Goal: Task Accomplishment & Management: Manage account settings

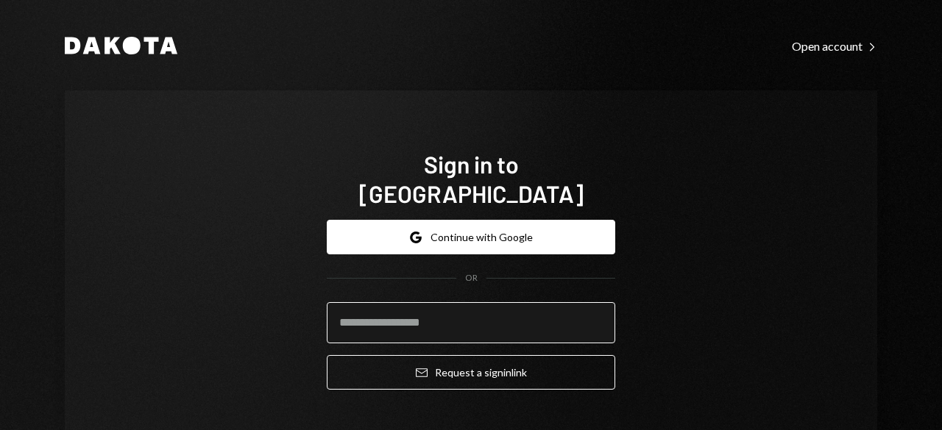
click at [477, 302] on input "email" at bounding box center [471, 322] width 288 height 41
type input "**********"
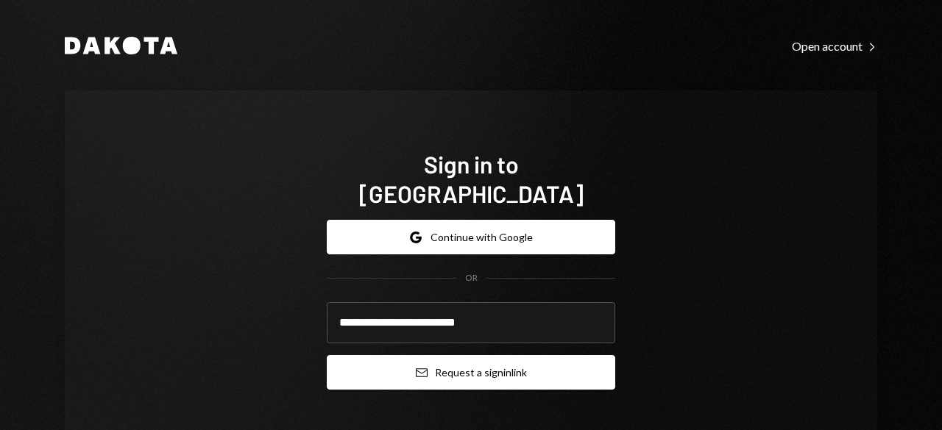
click at [436, 355] on button "Email Request a sign in link" at bounding box center [471, 372] width 288 height 35
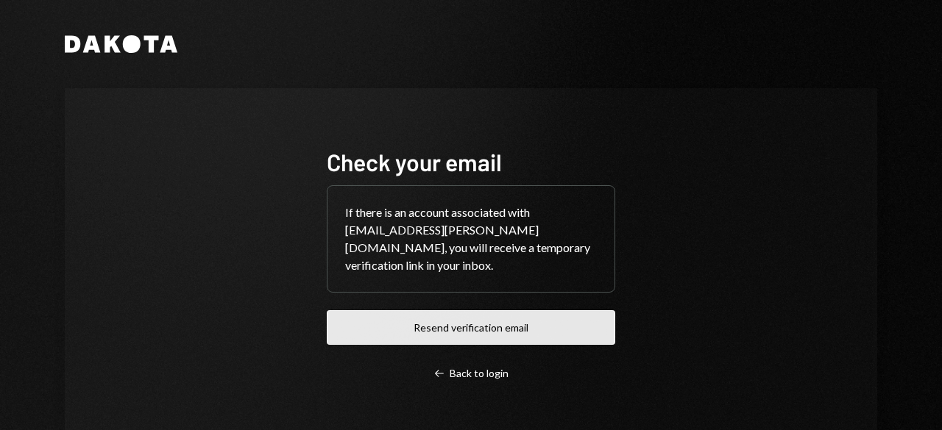
click at [438, 325] on button "Resend verification email" at bounding box center [471, 327] width 288 height 35
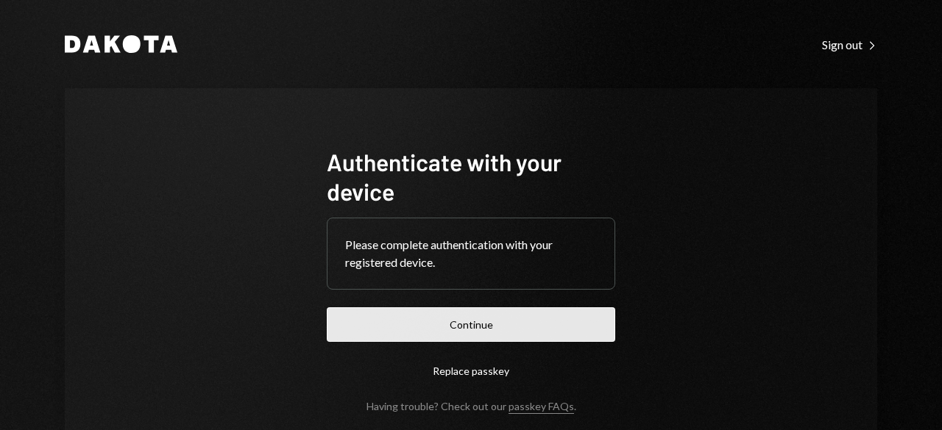
click at [499, 328] on button "Continue" at bounding box center [471, 325] width 288 height 35
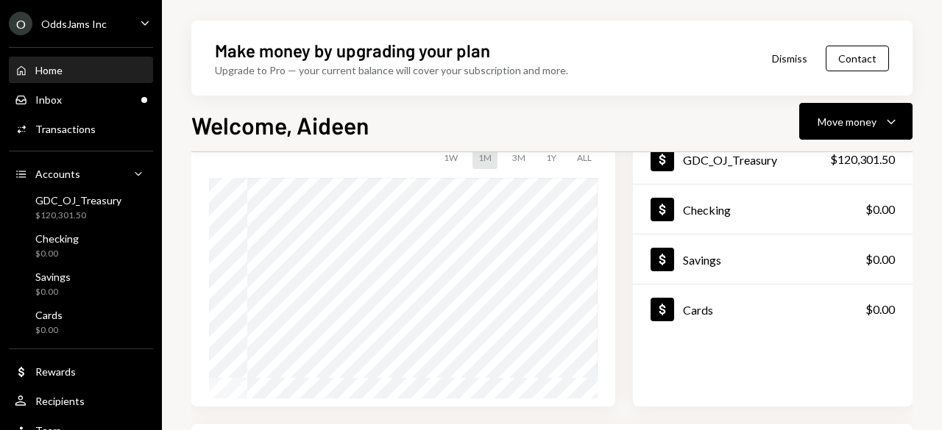
scroll to position [221, 0]
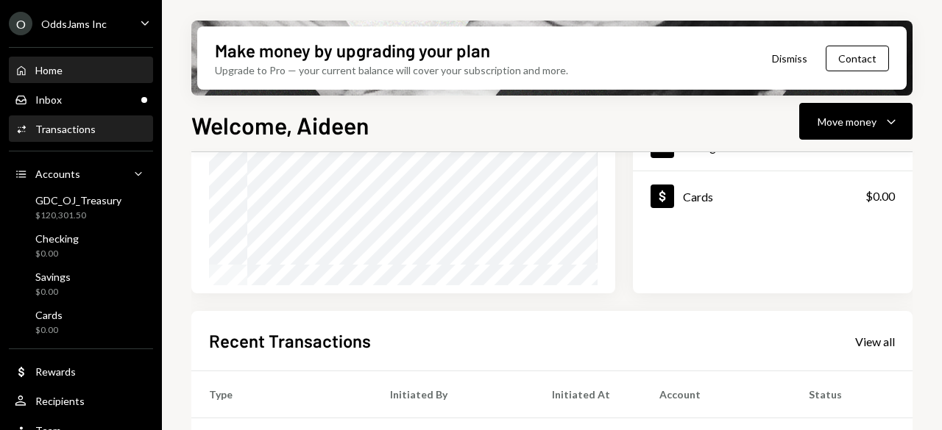
click at [58, 135] on div "Activities Transactions" at bounding box center [81, 129] width 132 height 25
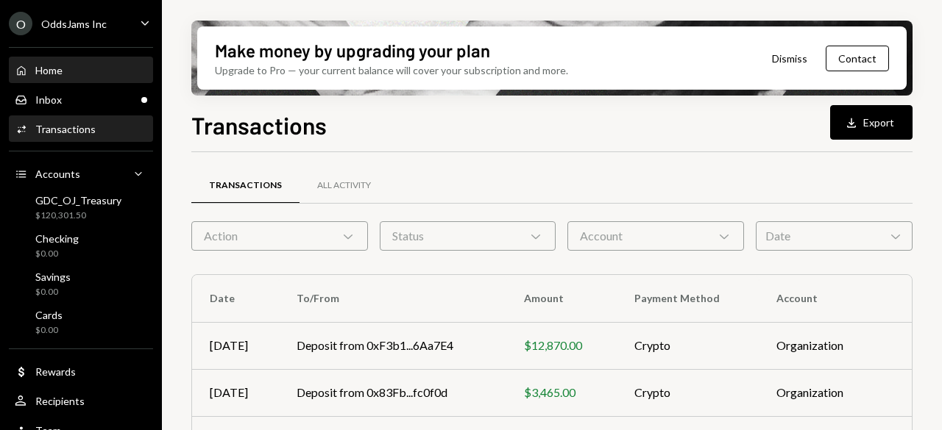
click at [49, 74] on div "Home" at bounding box center [48, 70] width 27 height 13
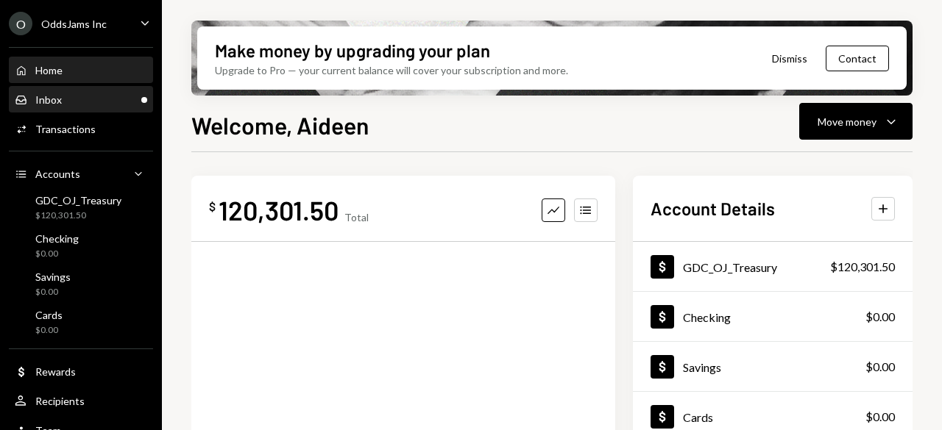
click at [62, 105] on div "Inbox Inbox" at bounding box center [81, 99] width 132 height 13
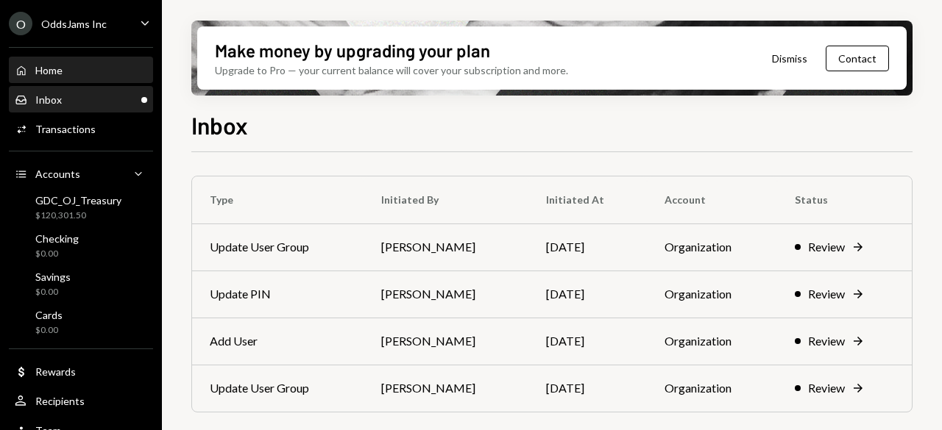
click at [79, 76] on div "Home Home" at bounding box center [81, 70] width 132 height 13
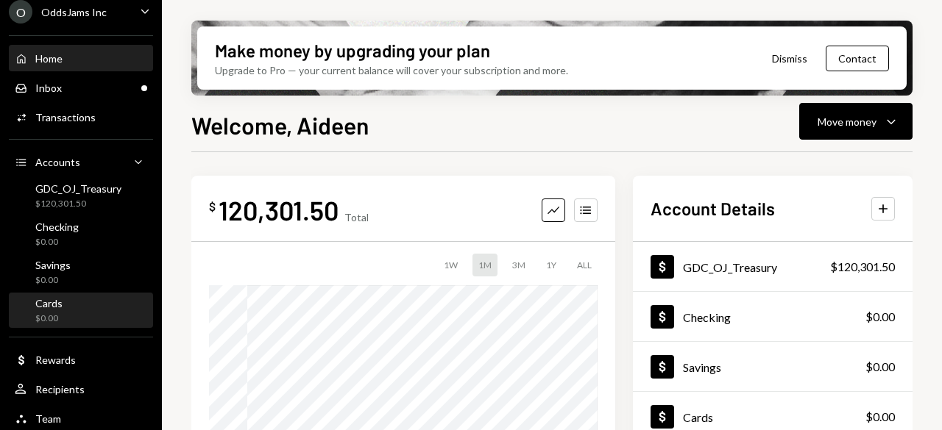
scroll to position [16, 0]
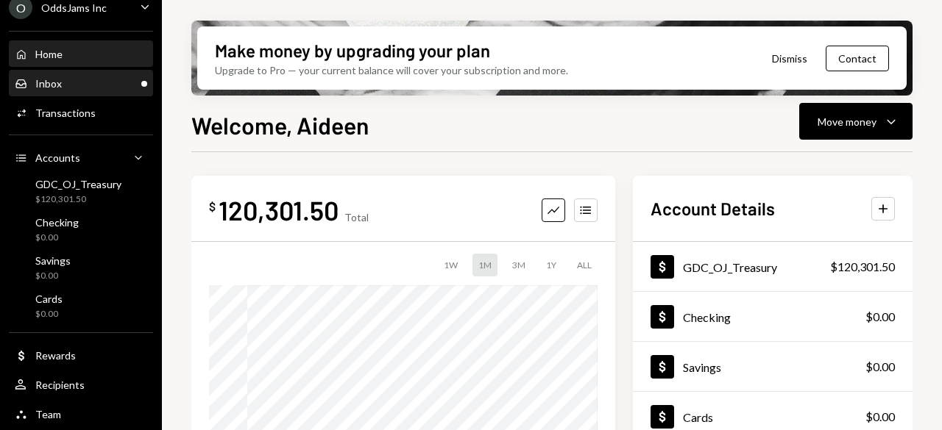
click at [68, 90] on div "Inbox Inbox" at bounding box center [81, 83] width 132 height 25
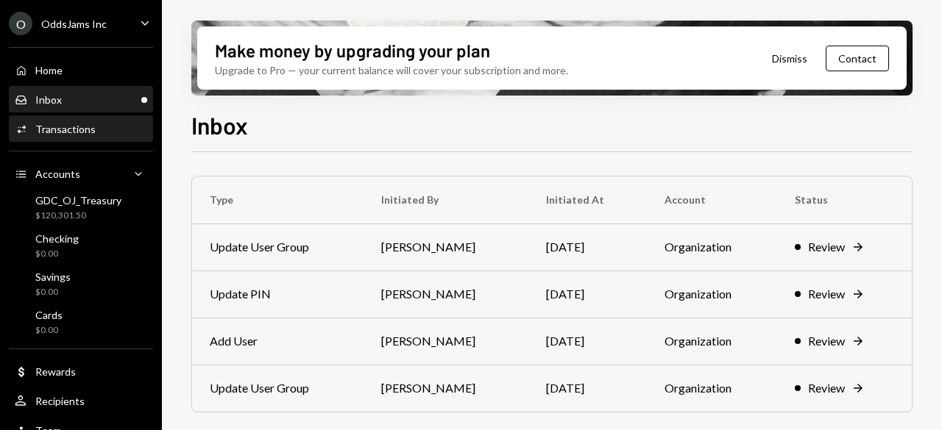
click at [85, 135] on div "Transactions" at bounding box center [65, 129] width 60 height 13
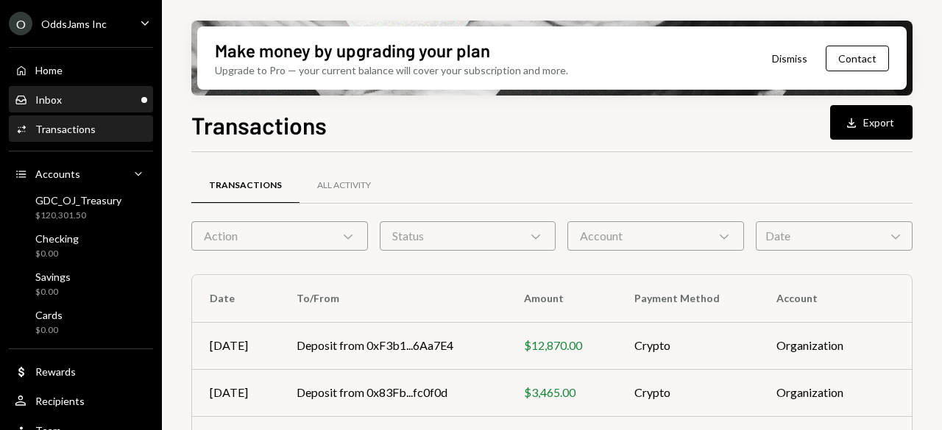
click at [82, 102] on div "Inbox Inbox" at bounding box center [81, 99] width 132 height 13
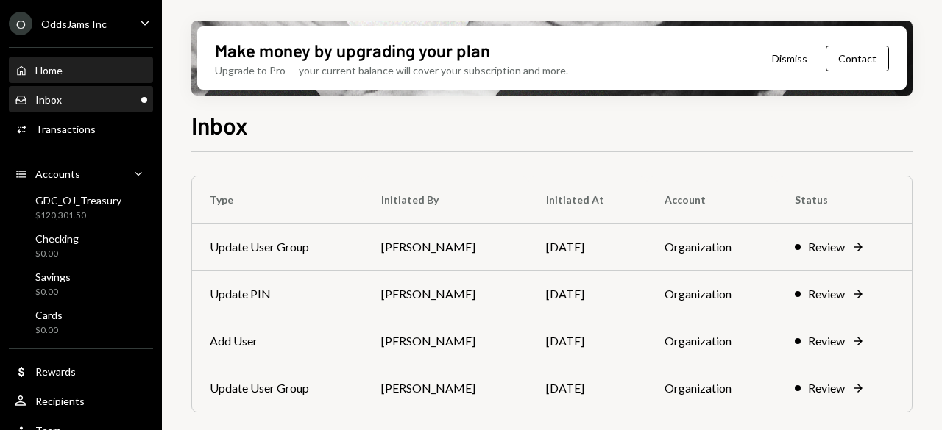
click at [88, 73] on div "Home Home" at bounding box center [81, 70] width 132 height 13
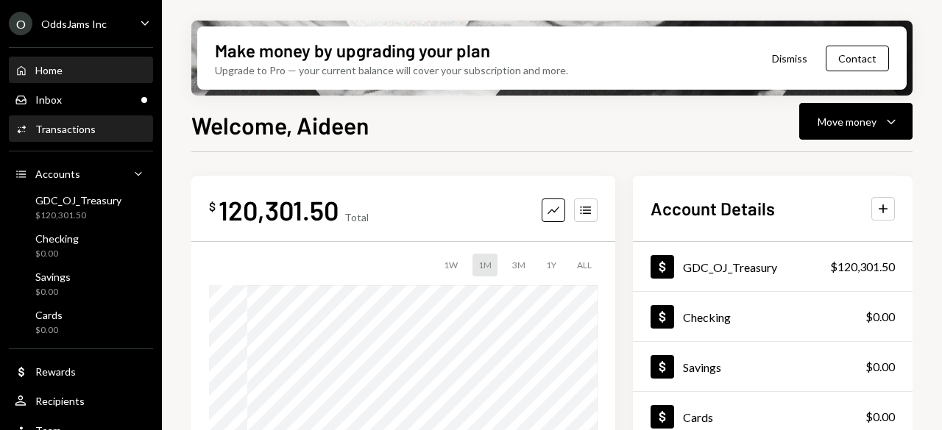
click at [40, 126] on div "Transactions" at bounding box center [65, 129] width 60 height 13
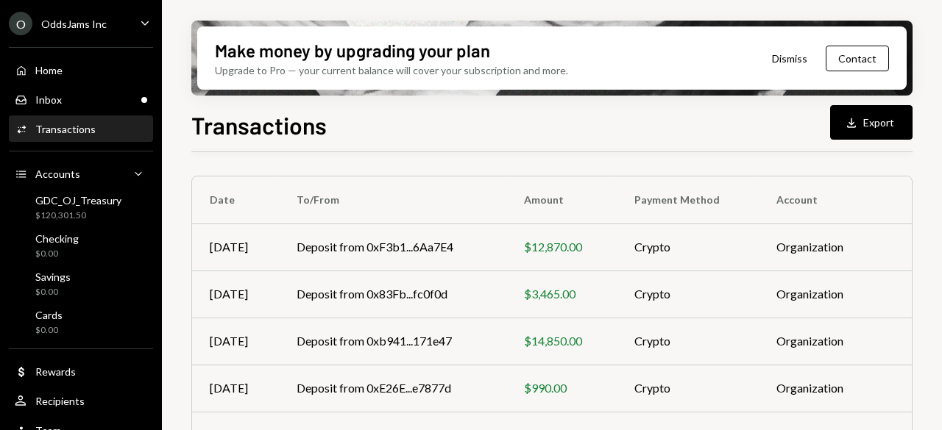
scroll to position [74, 0]
